Goal: Task Accomplishment & Management: Use online tool/utility

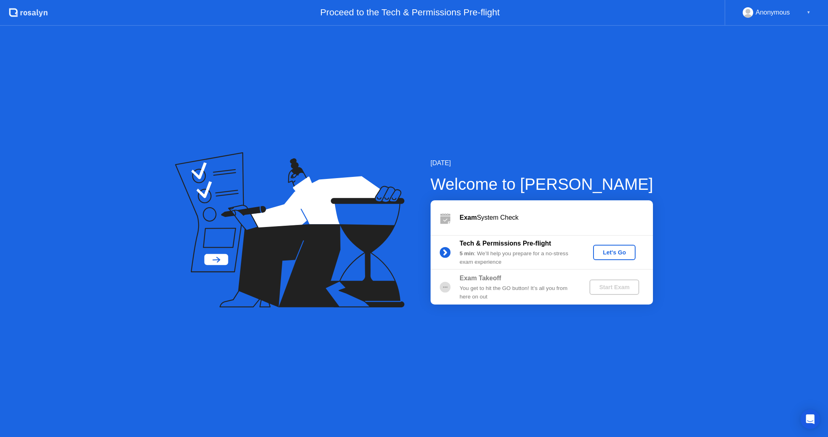
click at [620, 256] on div "Let's Go" at bounding box center [614, 252] width 36 height 6
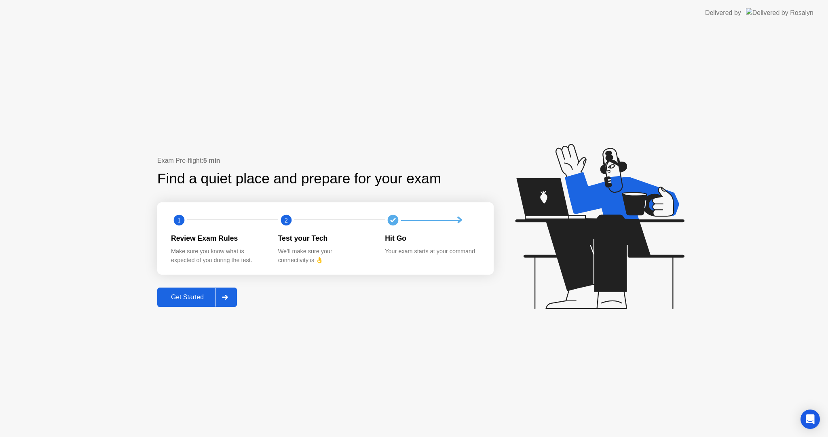
click at [209, 294] on div "Get Started" at bounding box center [187, 297] width 55 height 7
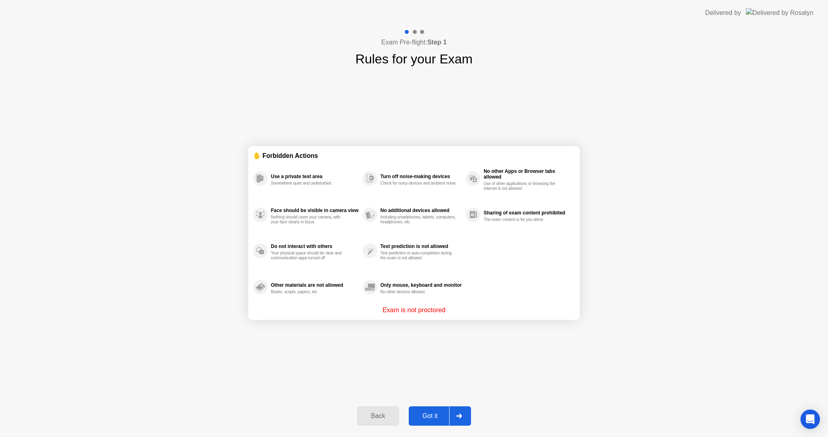
click at [106, 188] on div "Exam Pre-flight: Step 1 Rules for your Exam ✋ Forbidden Actions Use a private t…" at bounding box center [414, 231] width 828 height 411
click at [431, 414] on div "Got it" at bounding box center [430, 416] width 38 height 7
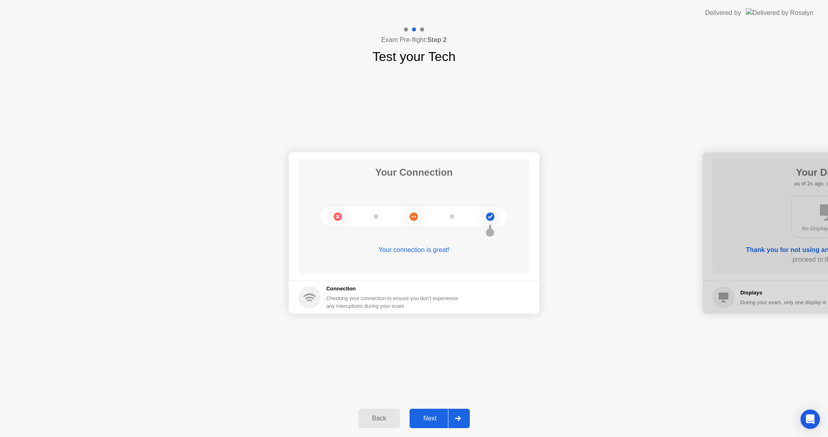
click at [433, 421] on div "Next" at bounding box center [430, 418] width 36 height 7
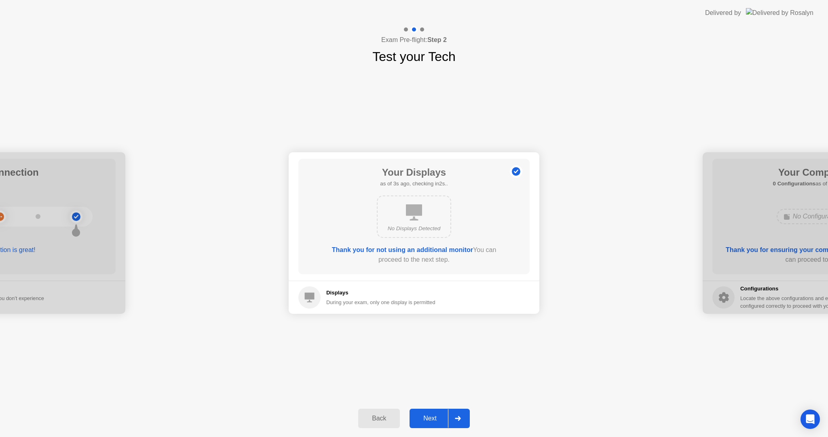
click at [425, 420] on div "Next" at bounding box center [430, 418] width 36 height 7
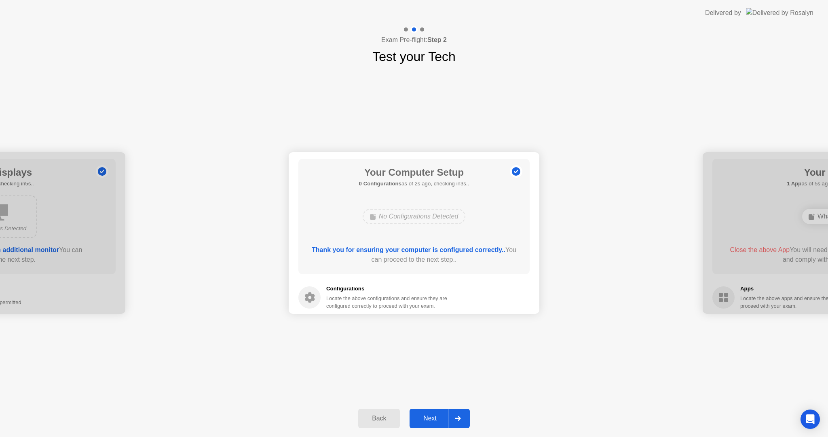
click at [449, 427] on div at bounding box center [457, 418] width 19 height 19
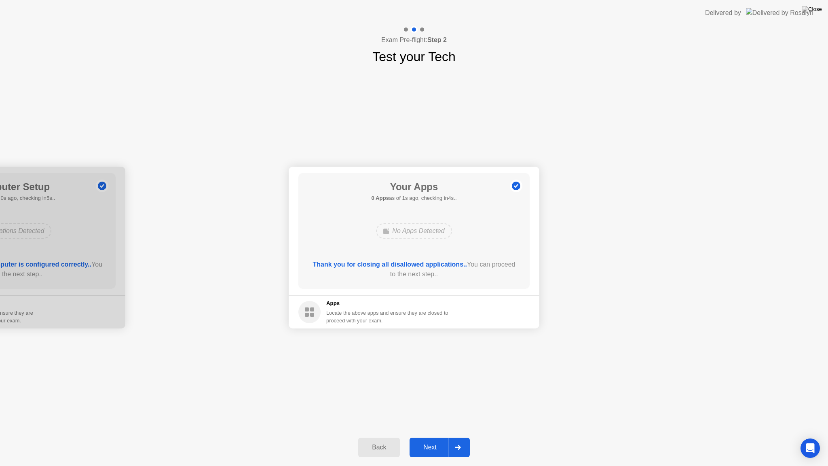
click at [432, 437] on div "Next" at bounding box center [430, 446] width 36 height 7
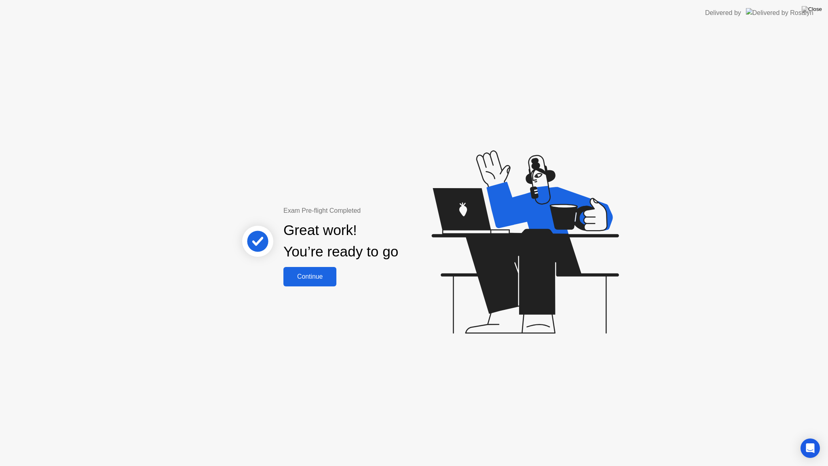
click at [304, 276] on div "Continue" at bounding box center [310, 276] width 48 height 7
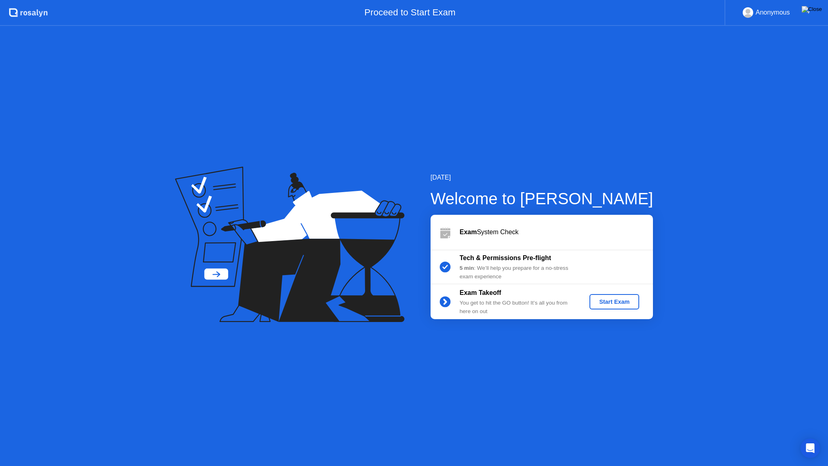
click at [818, 13] on img at bounding box center [811, 9] width 20 height 6
